Goal: Obtain resource: Obtain resource

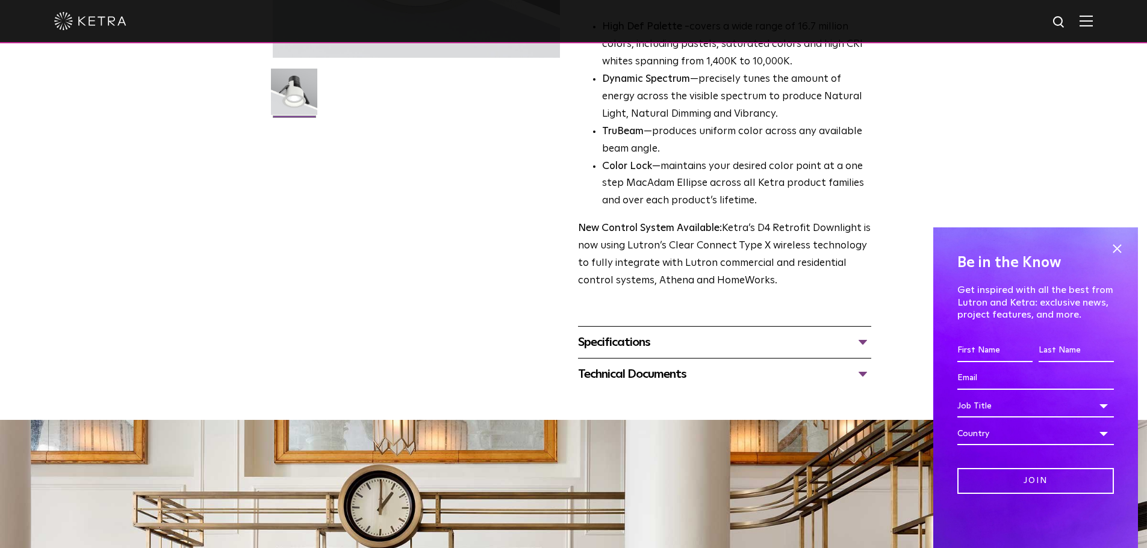
scroll to position [361, 0]
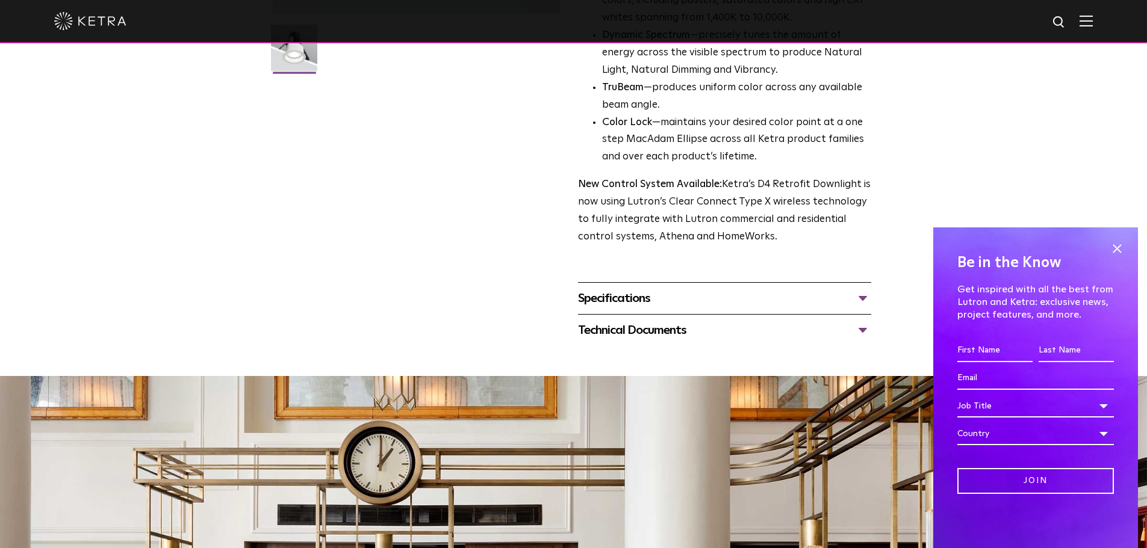
click at [828, 296] on div "Specifications" at bounding box center [724, 298] width 293 height 19
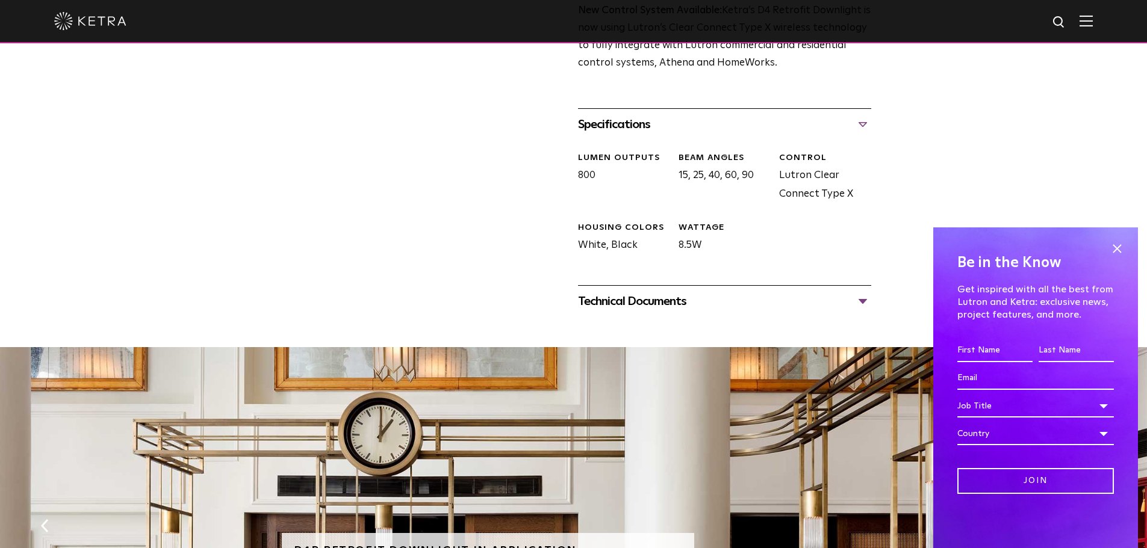
scroll to position [542, 0]
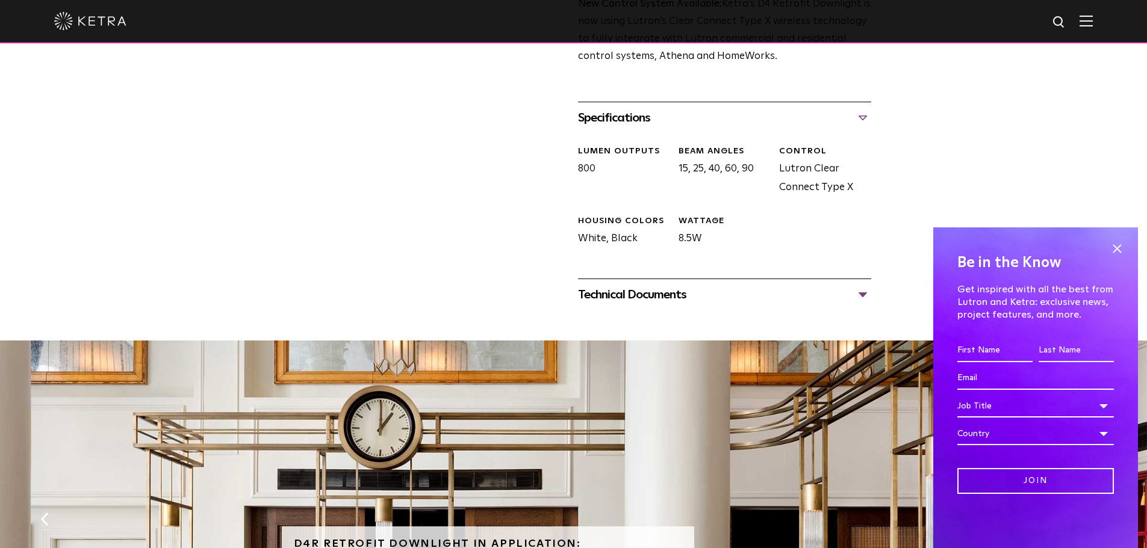
click at [825, 291] on div "Technical Documents" at bounding box center [724, 294] width 293 height 19
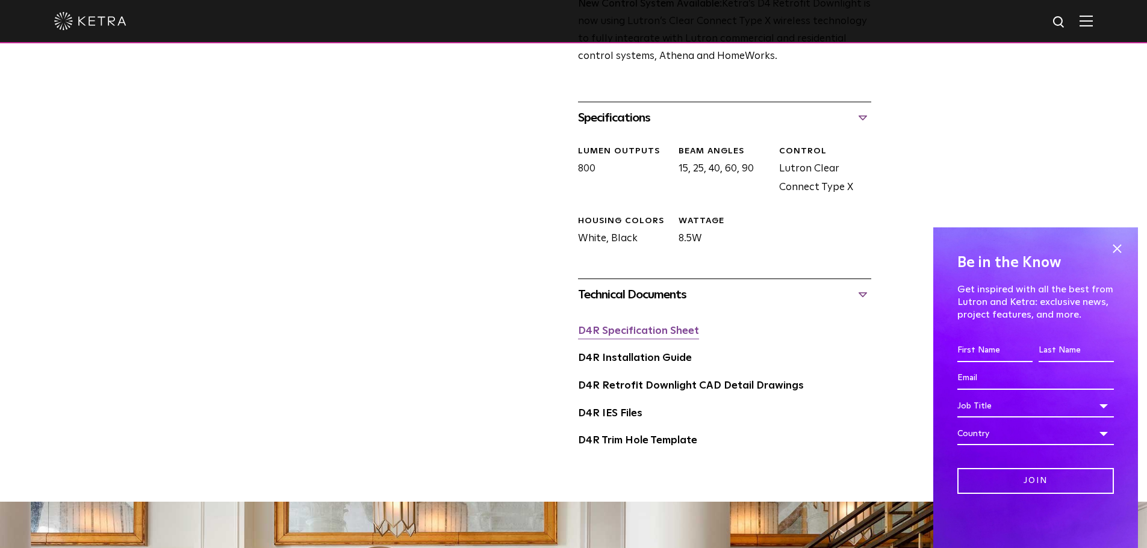
click at [624, 327] on link "D4R Specification Sheet" at bounding box center [638, 331] width 121 height 10
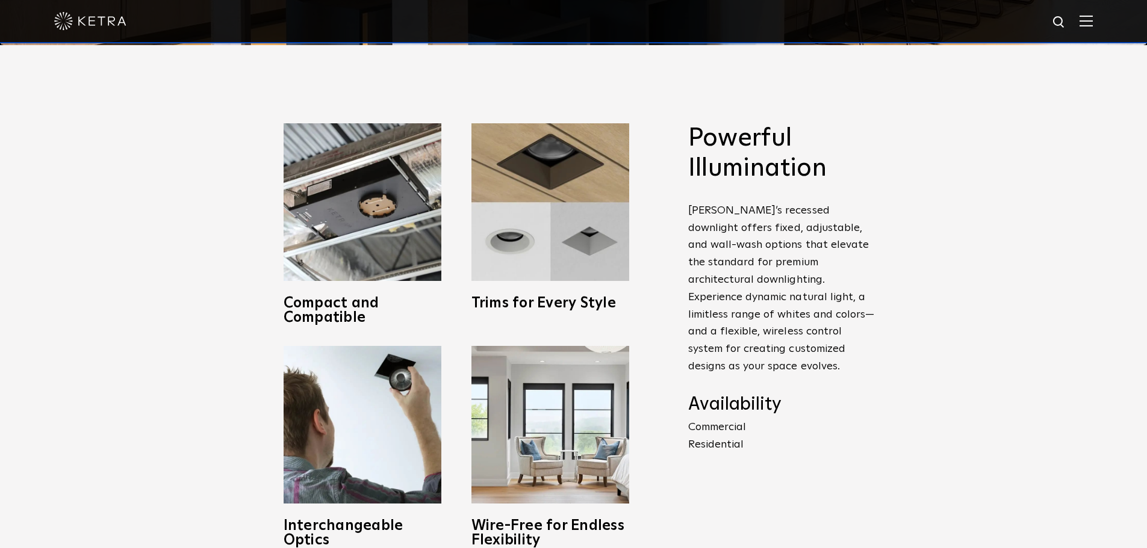
scroll to position [542, 0]
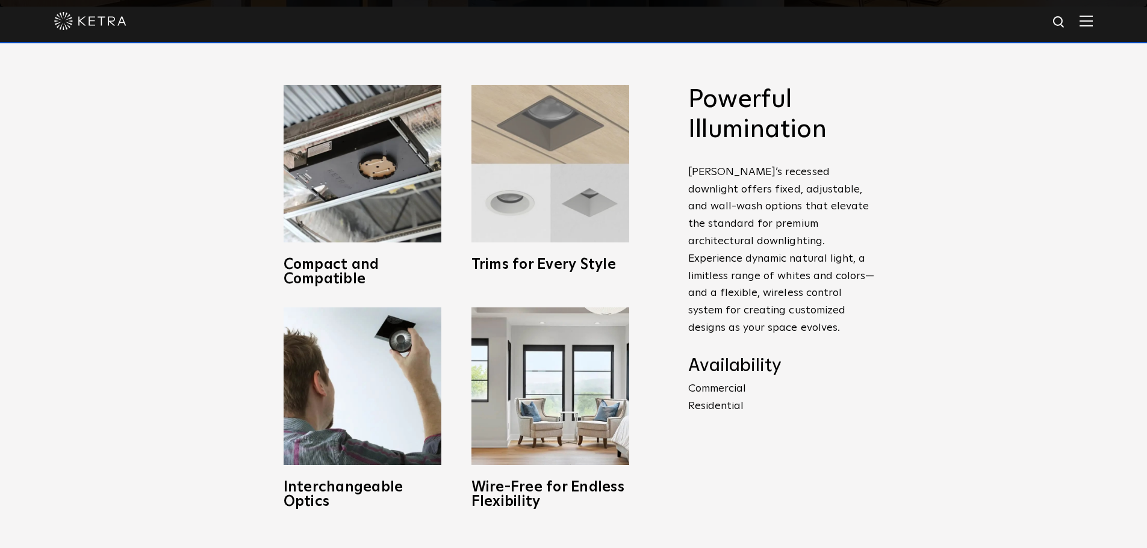
click at [539, 210] on img at bounding box center [550, 164] width 158 height 158
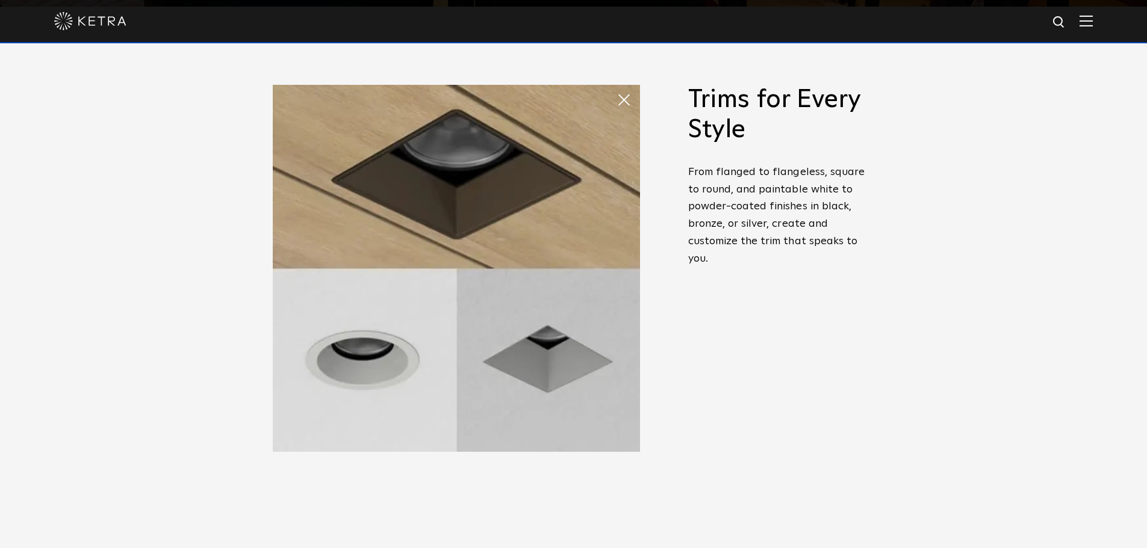
click at [618, 91] on span at bounding box center [628, 100] width 24 height 24
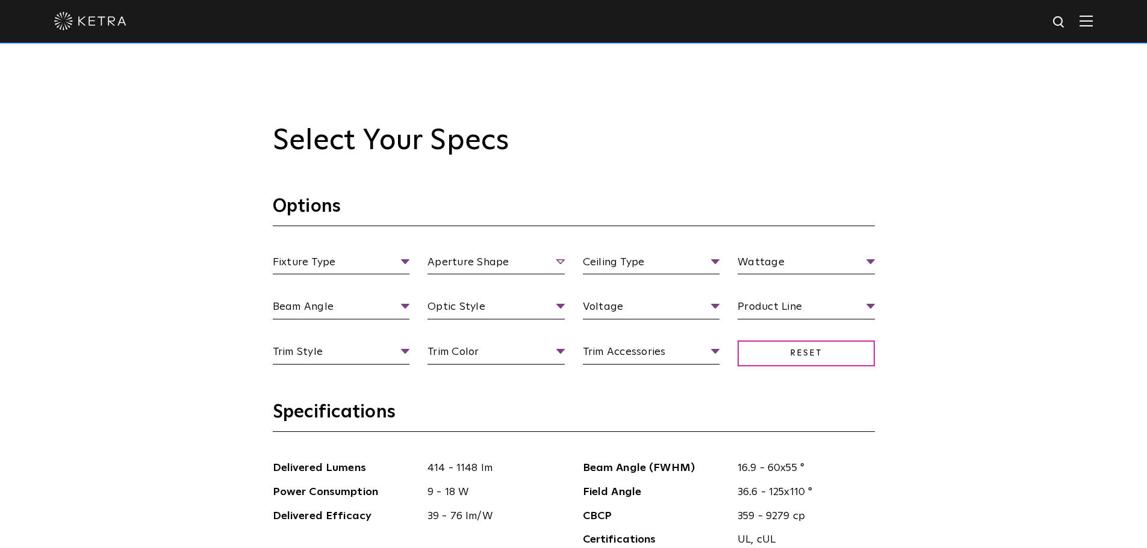
scroll to position [1144, 0]
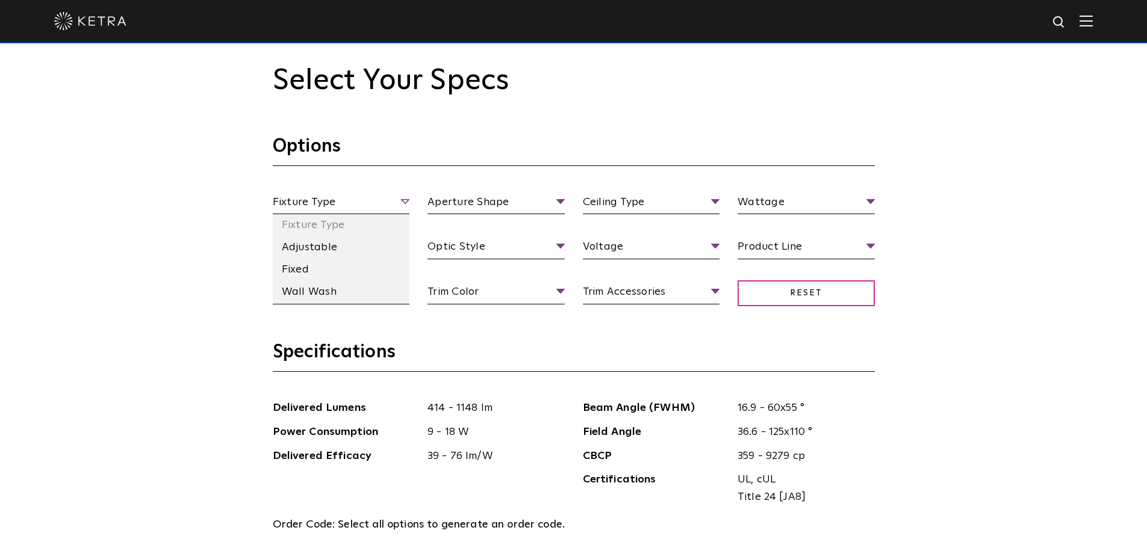
click at [312, 206] on span "Fixture Type" at bounding box center [341, 204] width 137 height 21
click at [301, 267] on li "Fixed" at bounding box center [341, 270] width 137 height 22
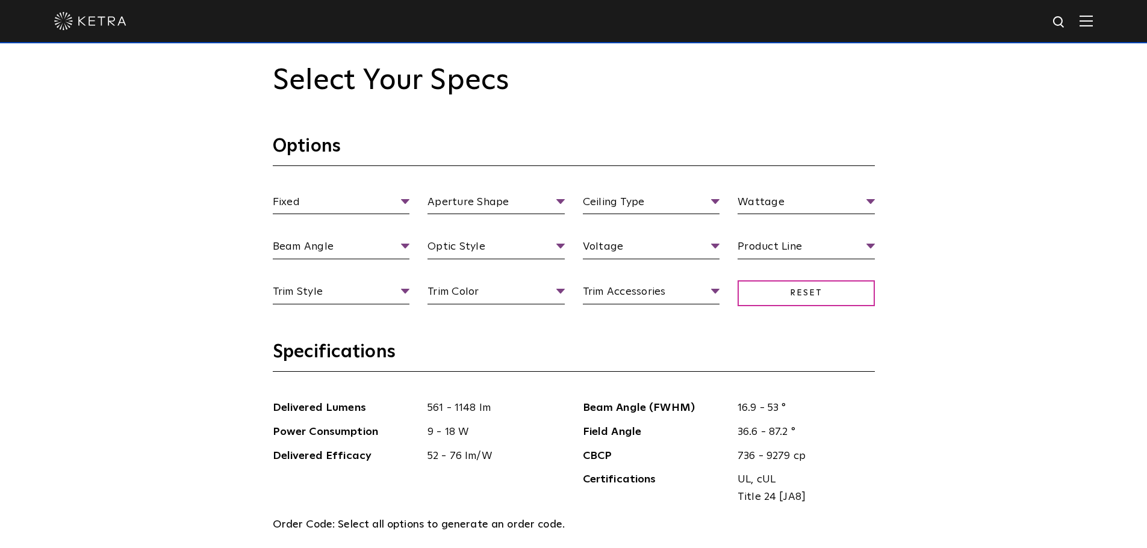
click at [500, 189] on section "Options Fixed Fixture Type Adjustable Fixed Wall Wash Aperture Shape Aperture […" at bounding box center [574, 238] width 602 height 206
click at [478, 264] on li "Square" at bounding box center [495, 270] width 137 height 22
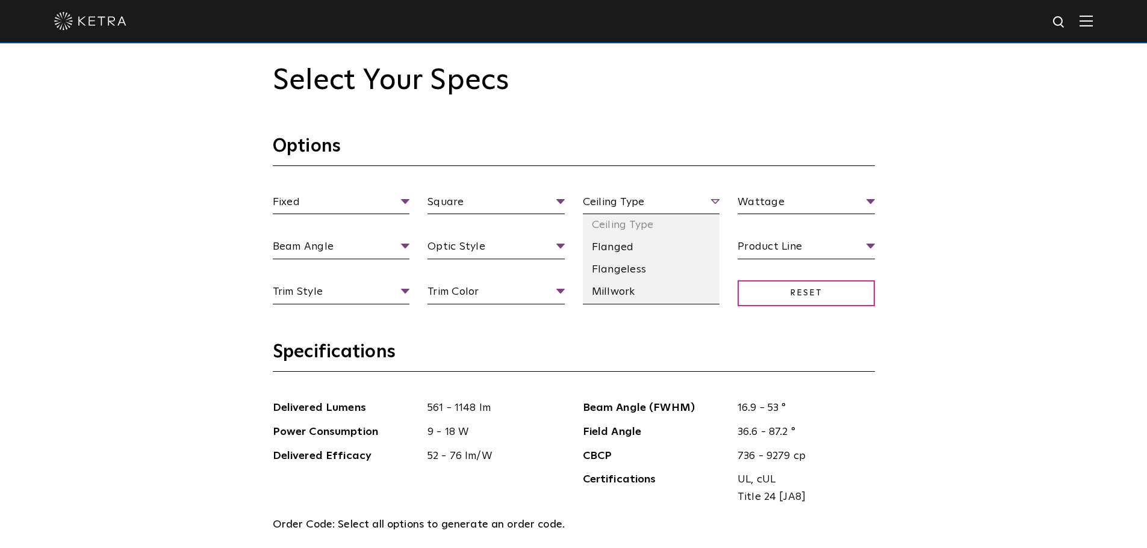
click at [632, 205] on span "Ceiling Type" at bounding box center [651, 204] width 137 height 21
click at [612, 268] on li "Flangeless" at bounding box center [651, 270] width 137 height 22
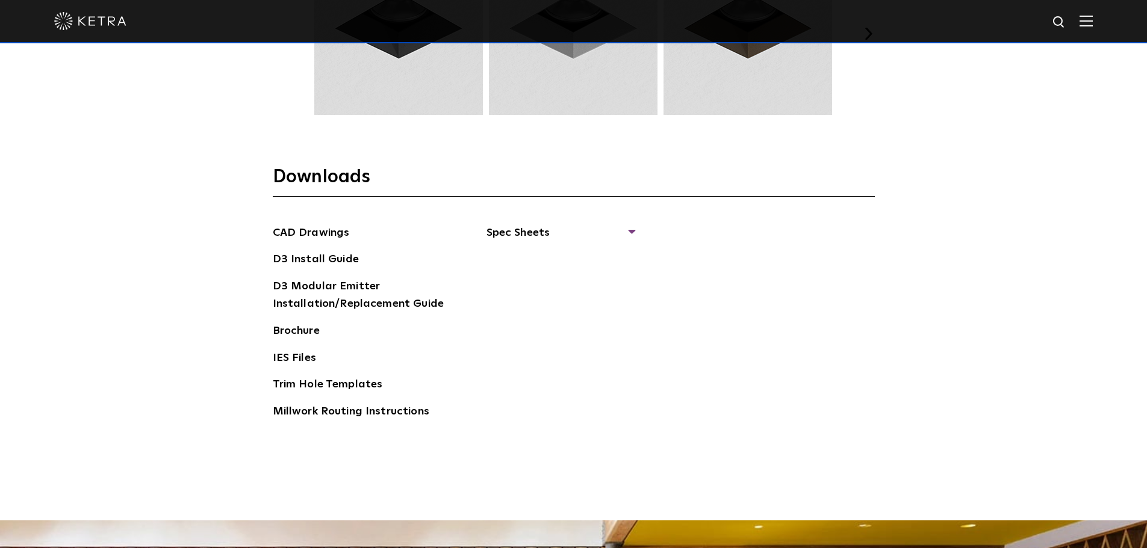
scroll to position [1866, 0]
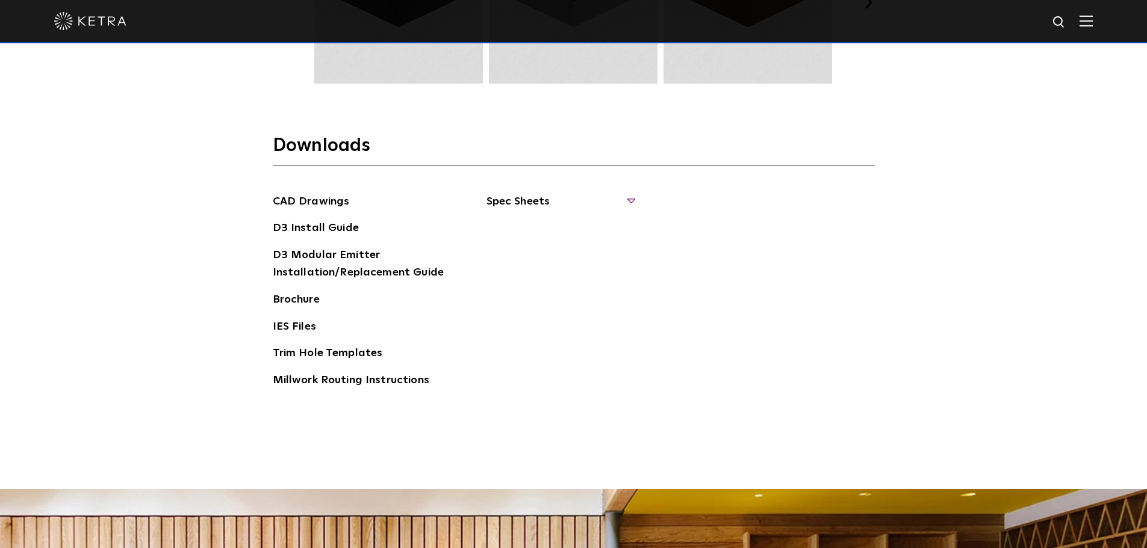
click at [498, 197] on span "Spec Sheets" at bounding box center [559, 206] width 147 height 26
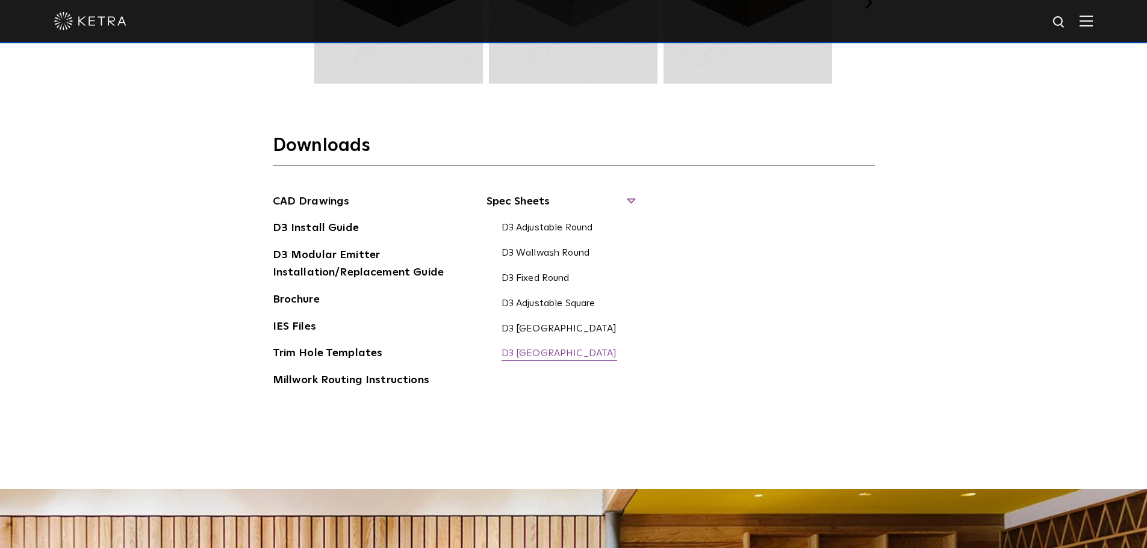
click at [549, 356] on link "D3 [GEOGRAPHIC_DATA]" at bounding box center [559, 354] width 116 height 13
